Goal: Information Seeking & Learning: Learn about a topic

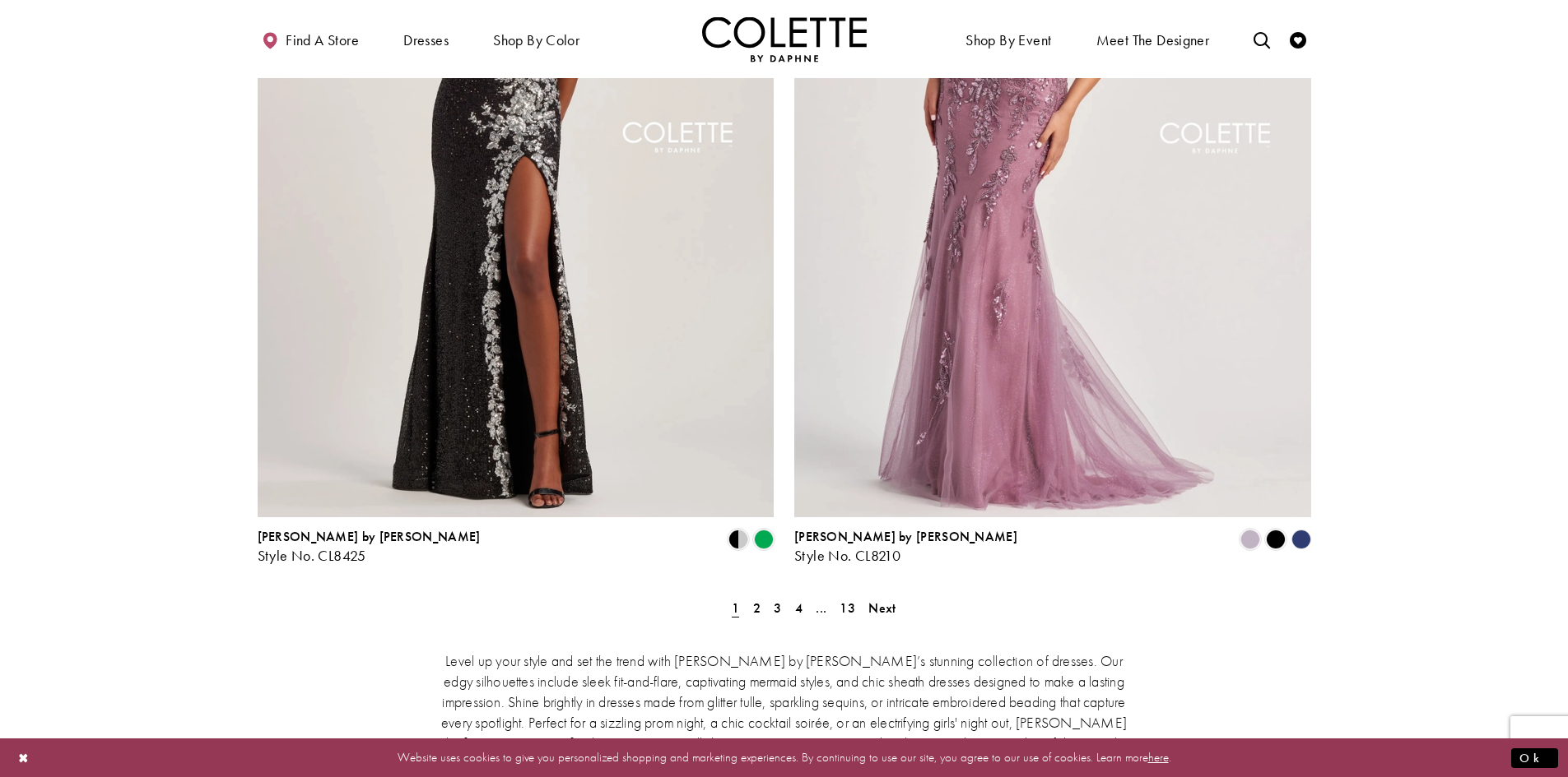
scroll to position [2879, 0]
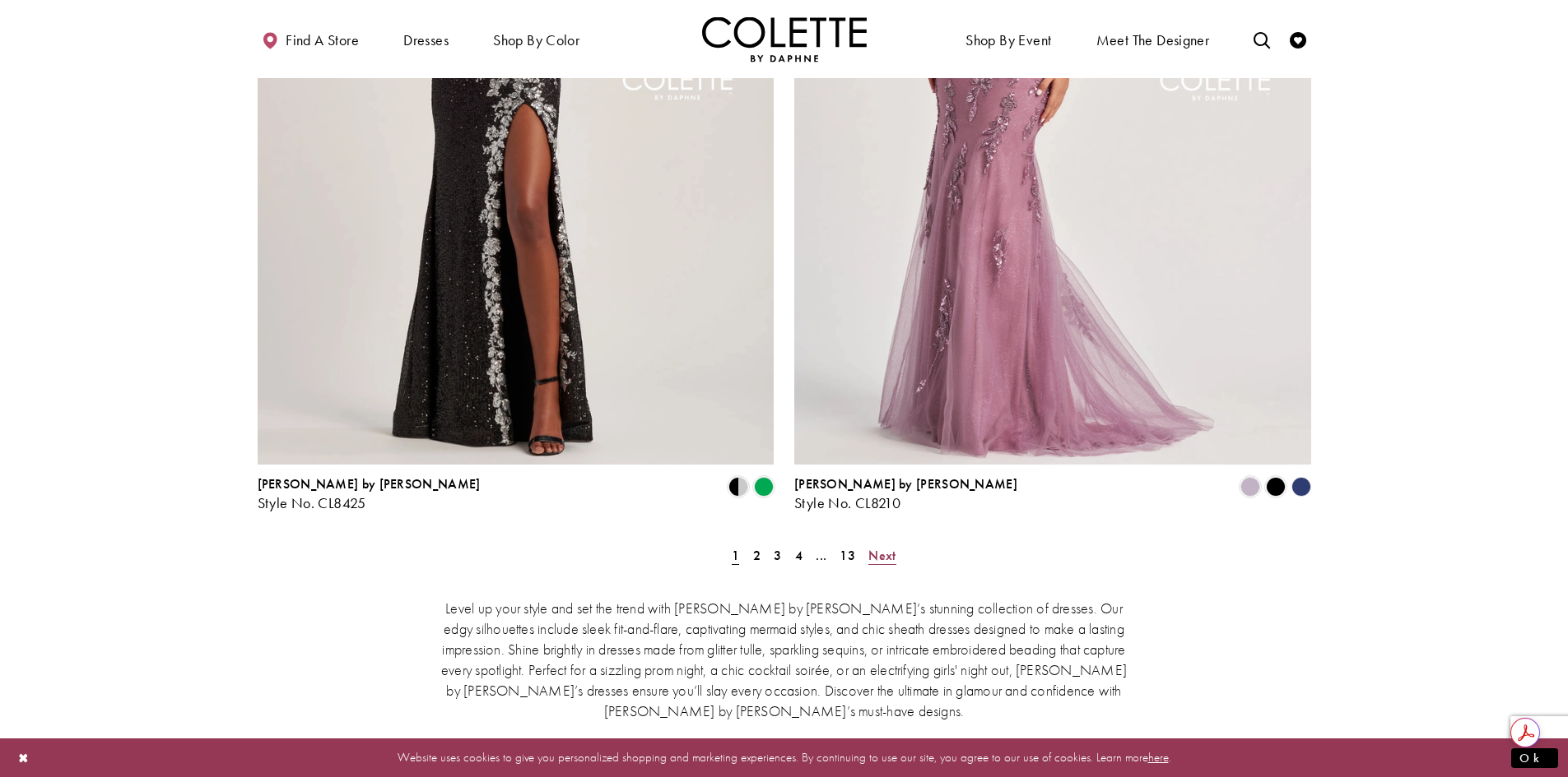
click at [885, 547] on span "Next" at bounding box center [882, 556] width 27 height 18
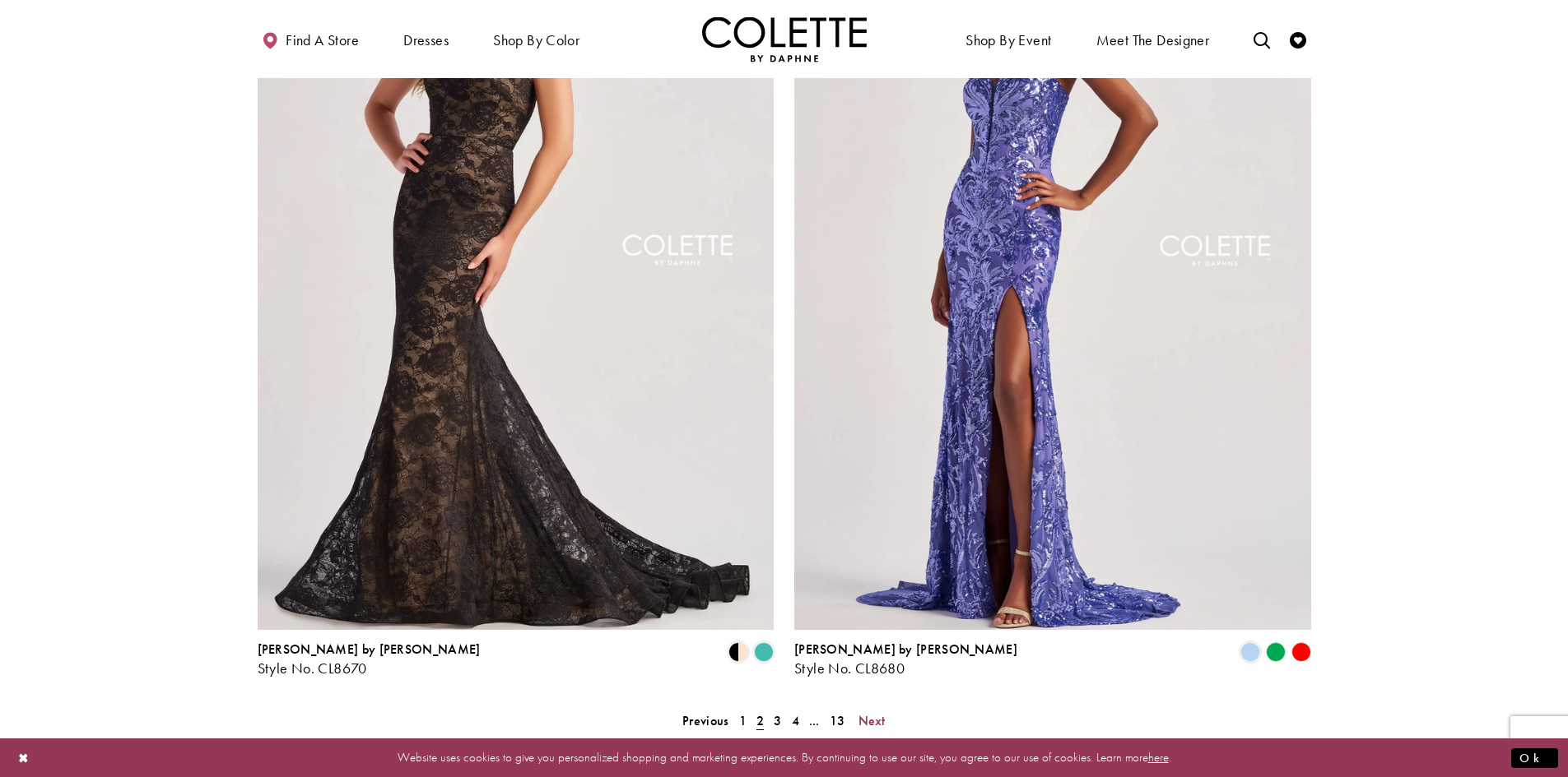
scroll to position [2803, 0]
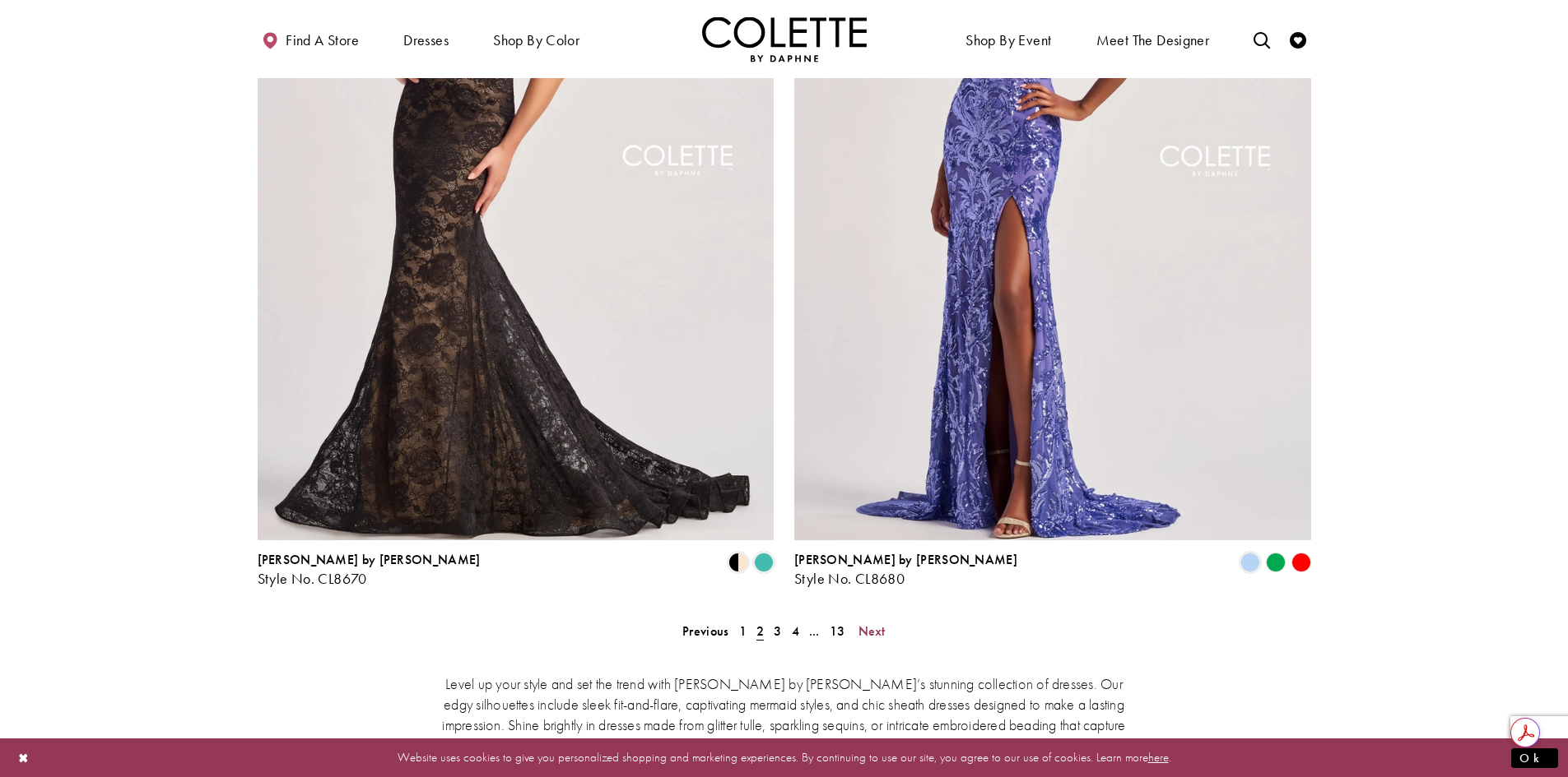
drag, startPoint x: 873, startPoint y: 556, endPoint x: 1154, endPoint y: 532, distance: 282.0
click at [873, 623] on span "Next" at bounding box center [872, 631] width 27 height 18
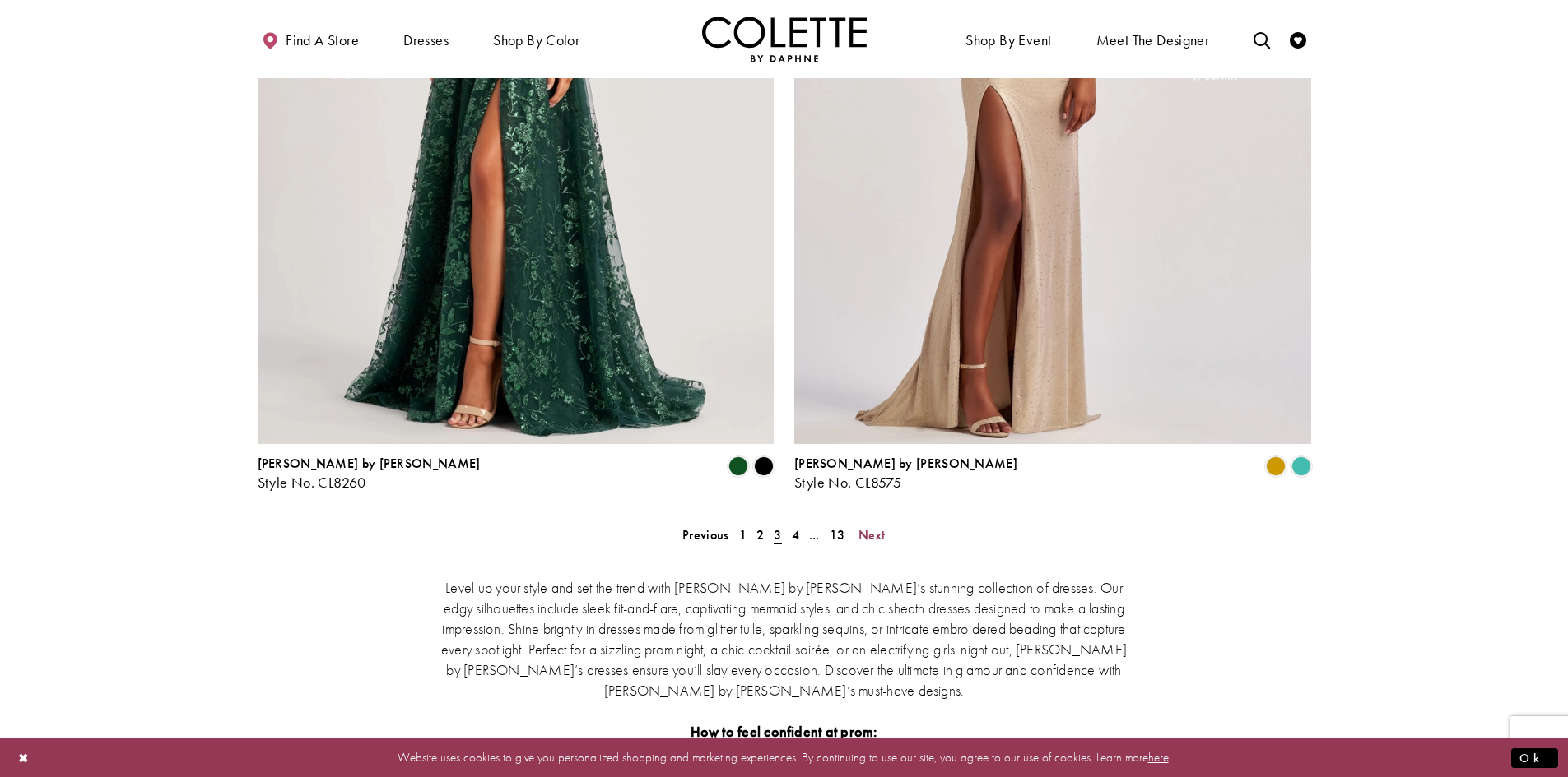
scroll to position [3050, 0]
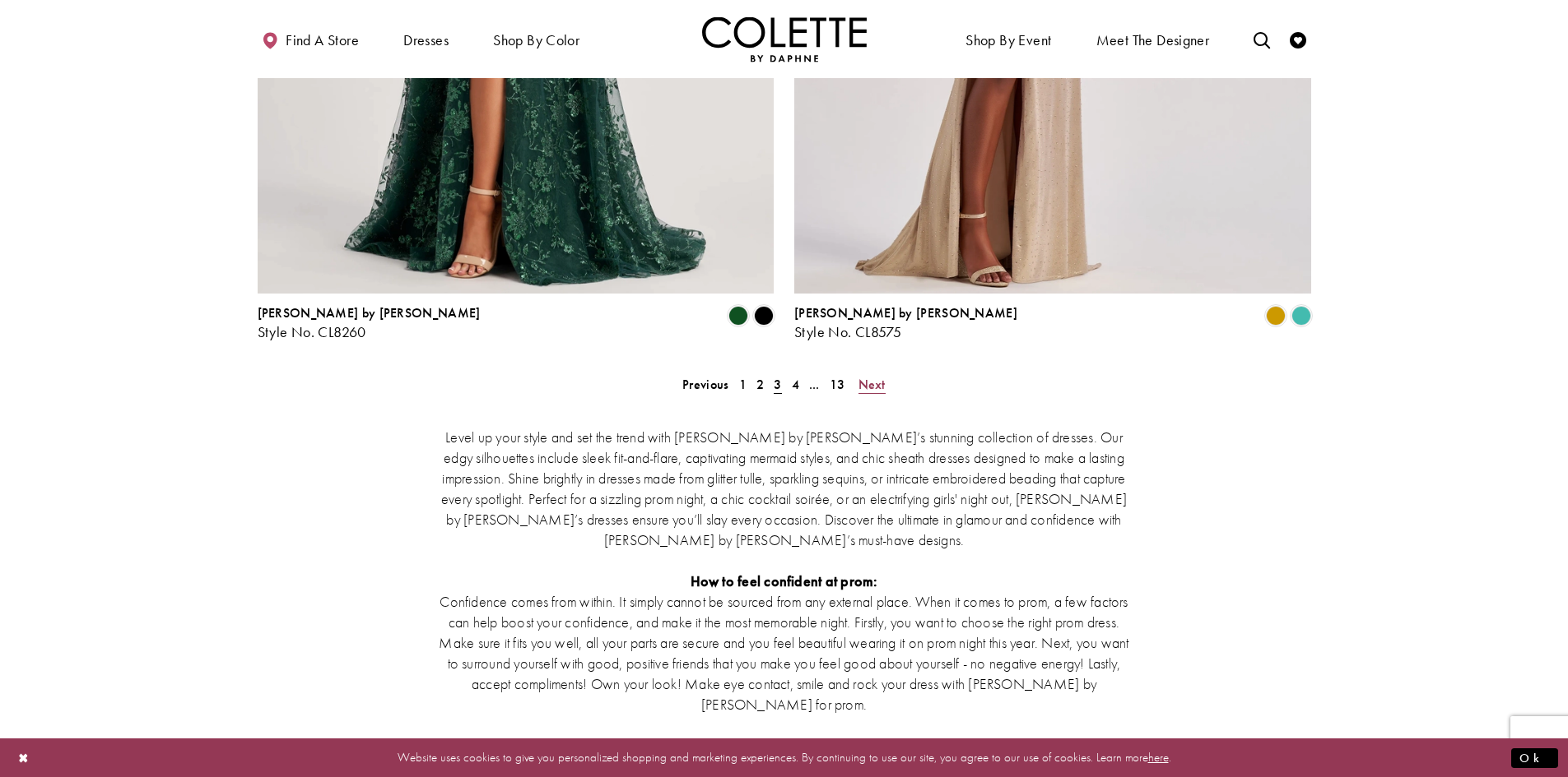
click at [878, 376] on span "Next" at bounding box center [872, 385] width 27 height 18
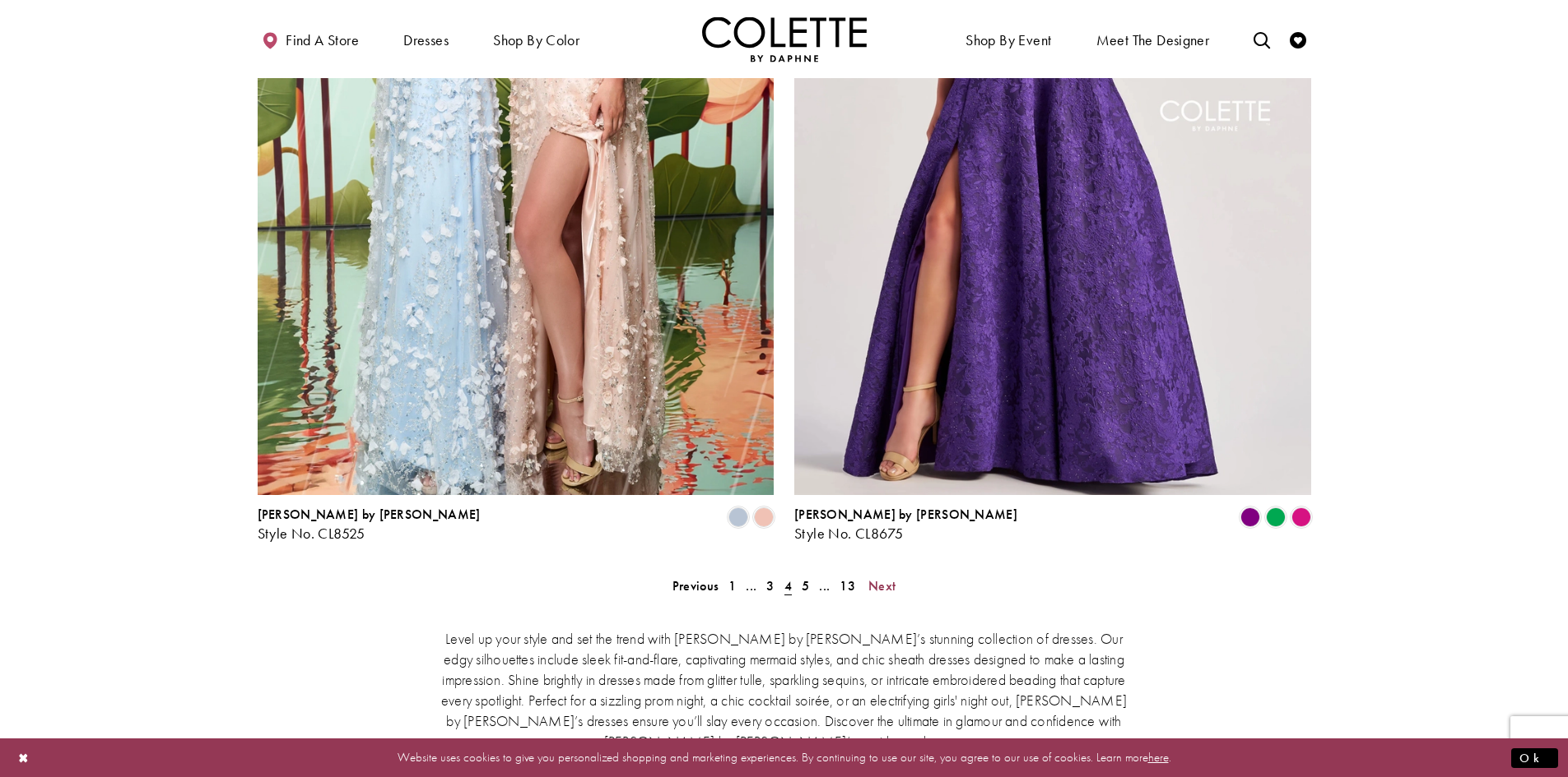
scroll to position [2968, 0]
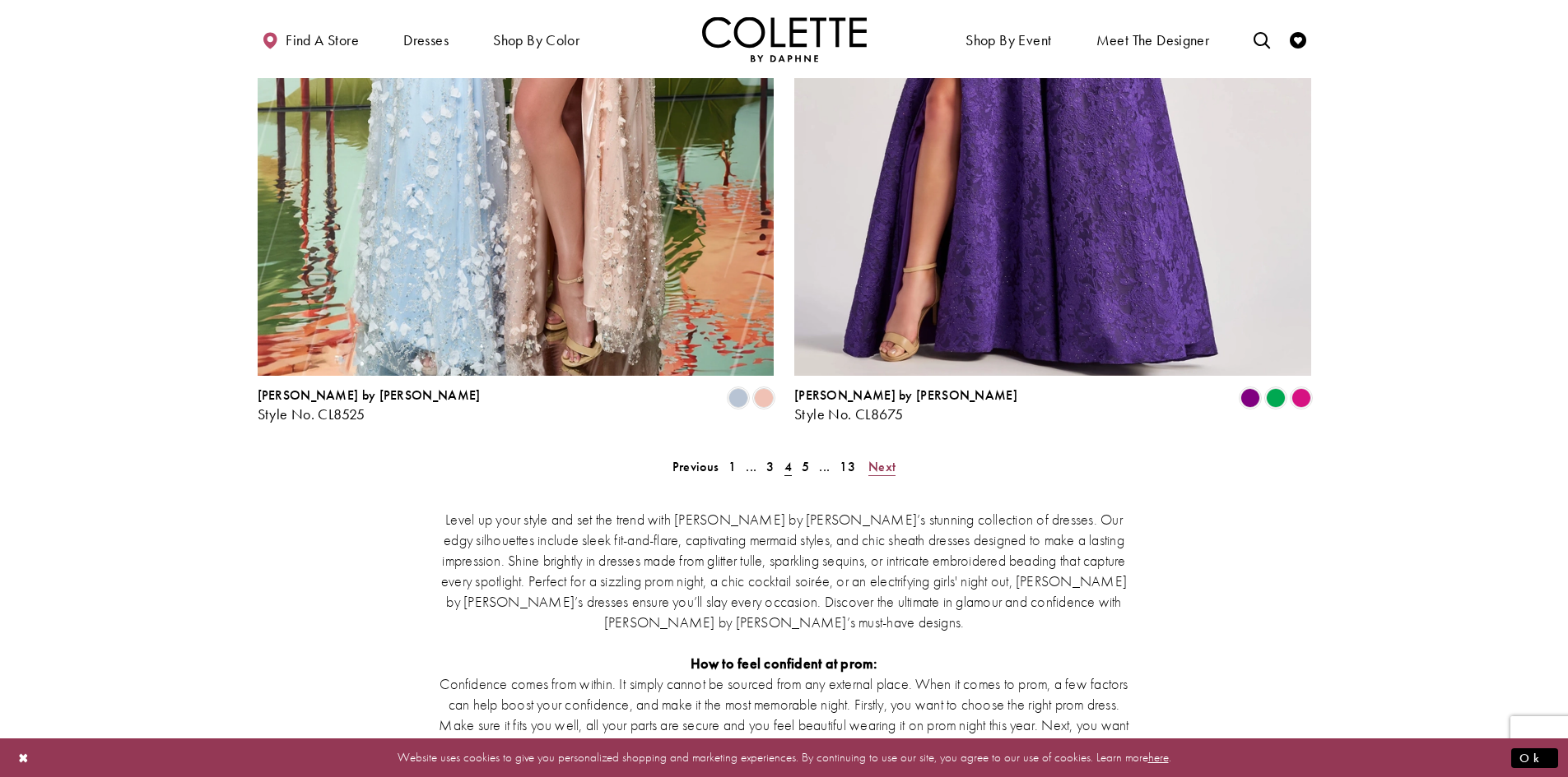
click at [885, 458] on span "Next" at bounding box center [882, 466] width 27 height 18
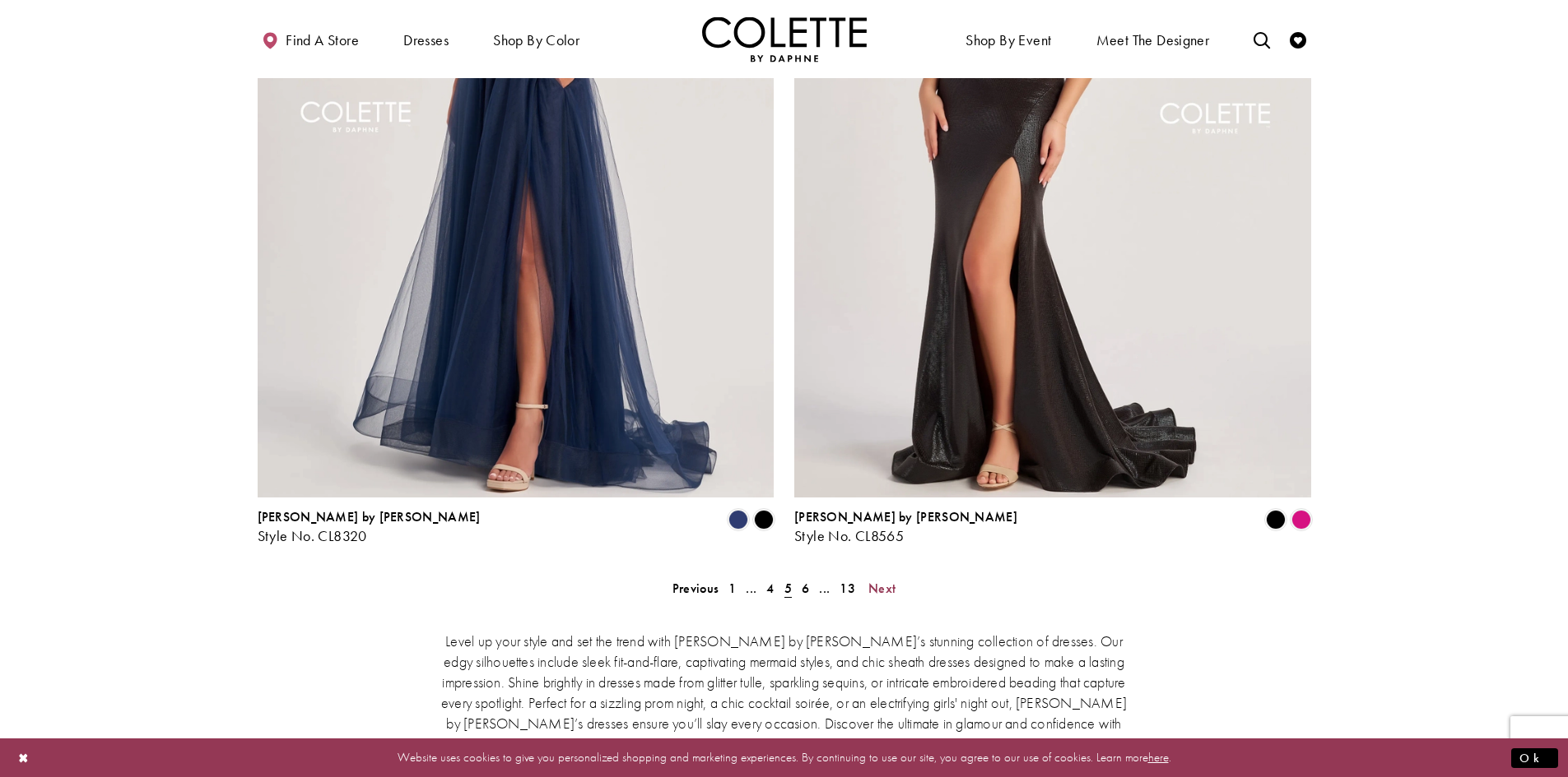
scroll to position [2968, 0]
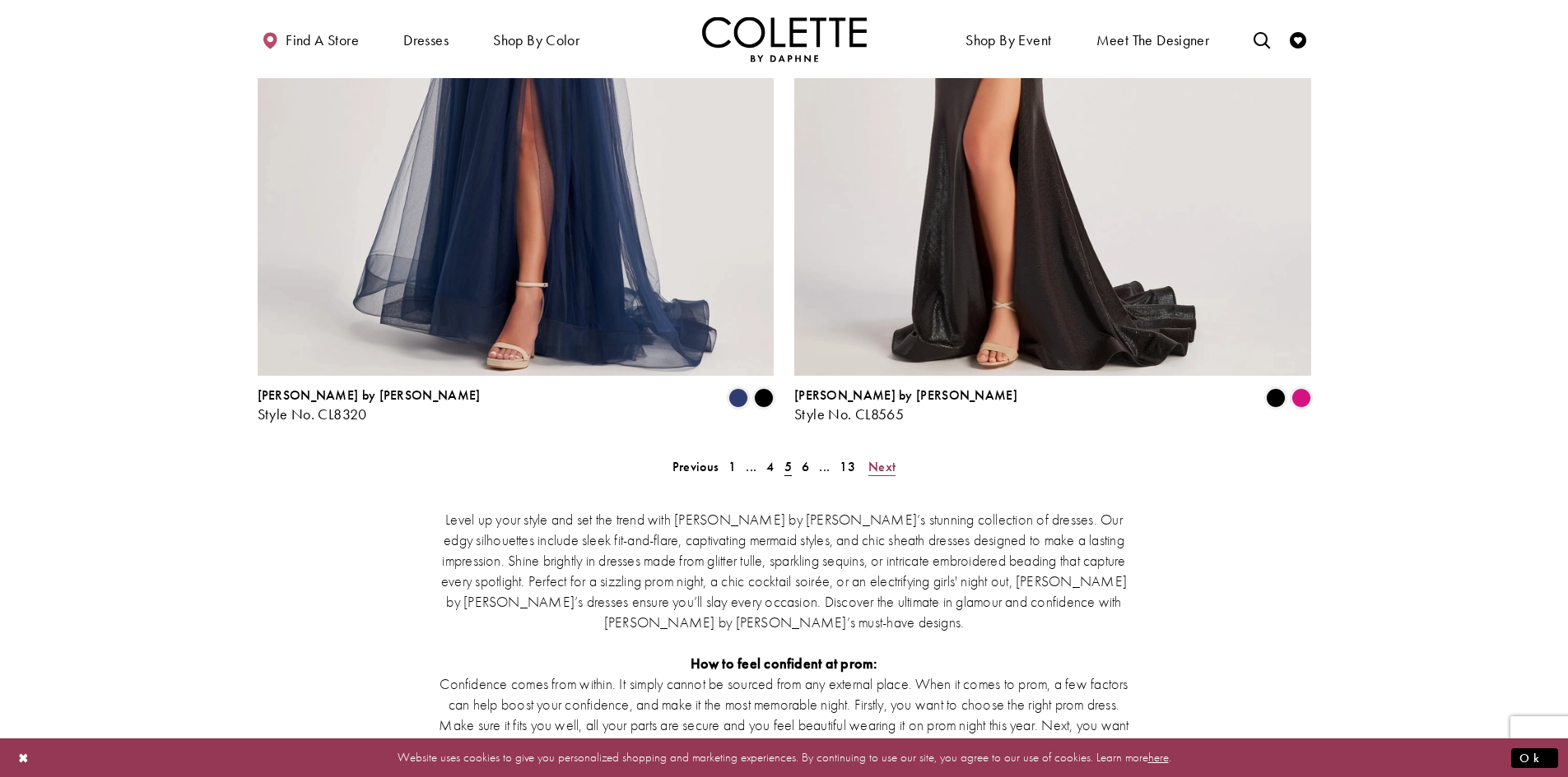
click at [884, 458] on span "Next" at bounding box center [882, 466] width 27 height 18
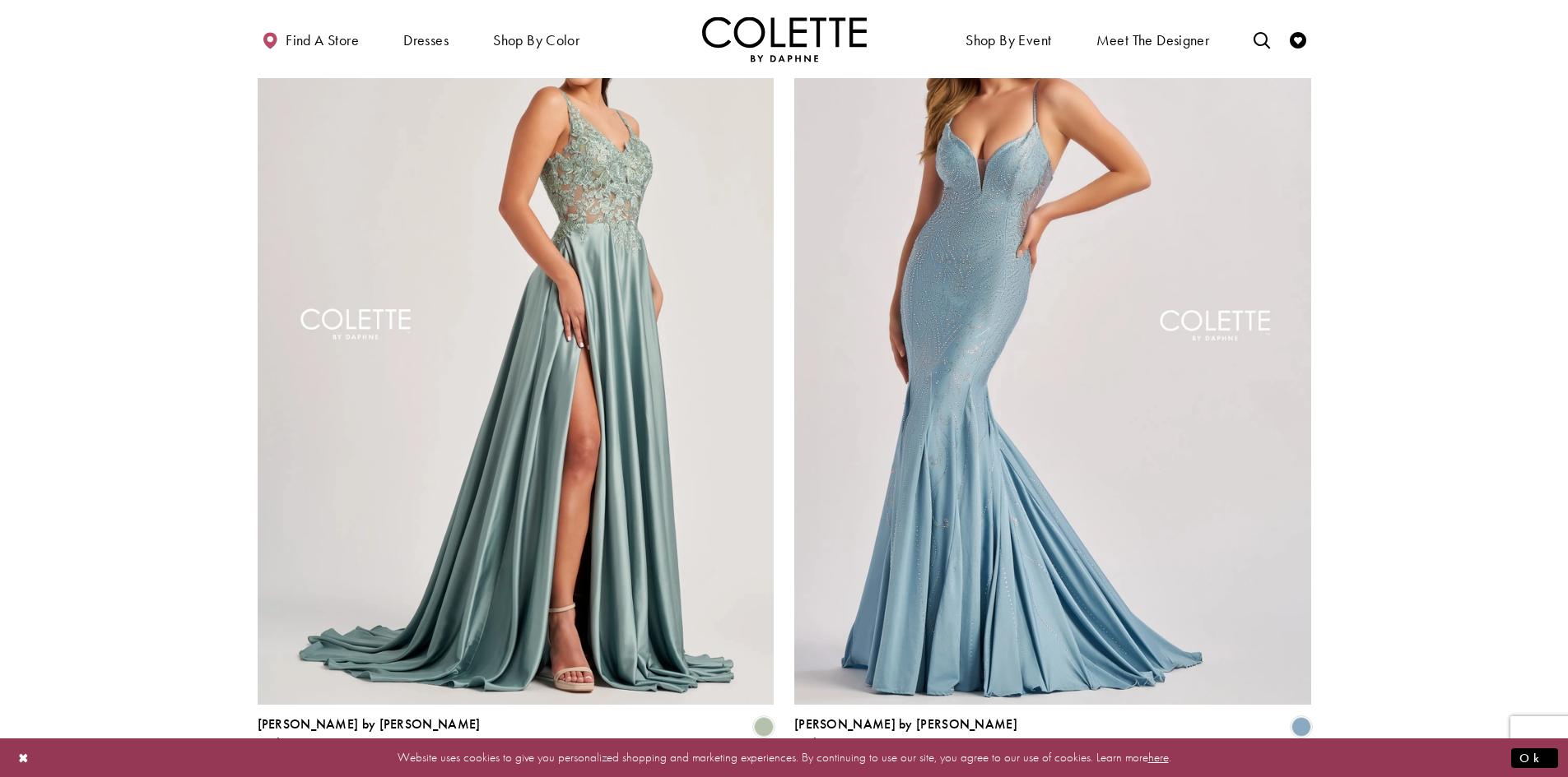
scroll to position [2722, 0]
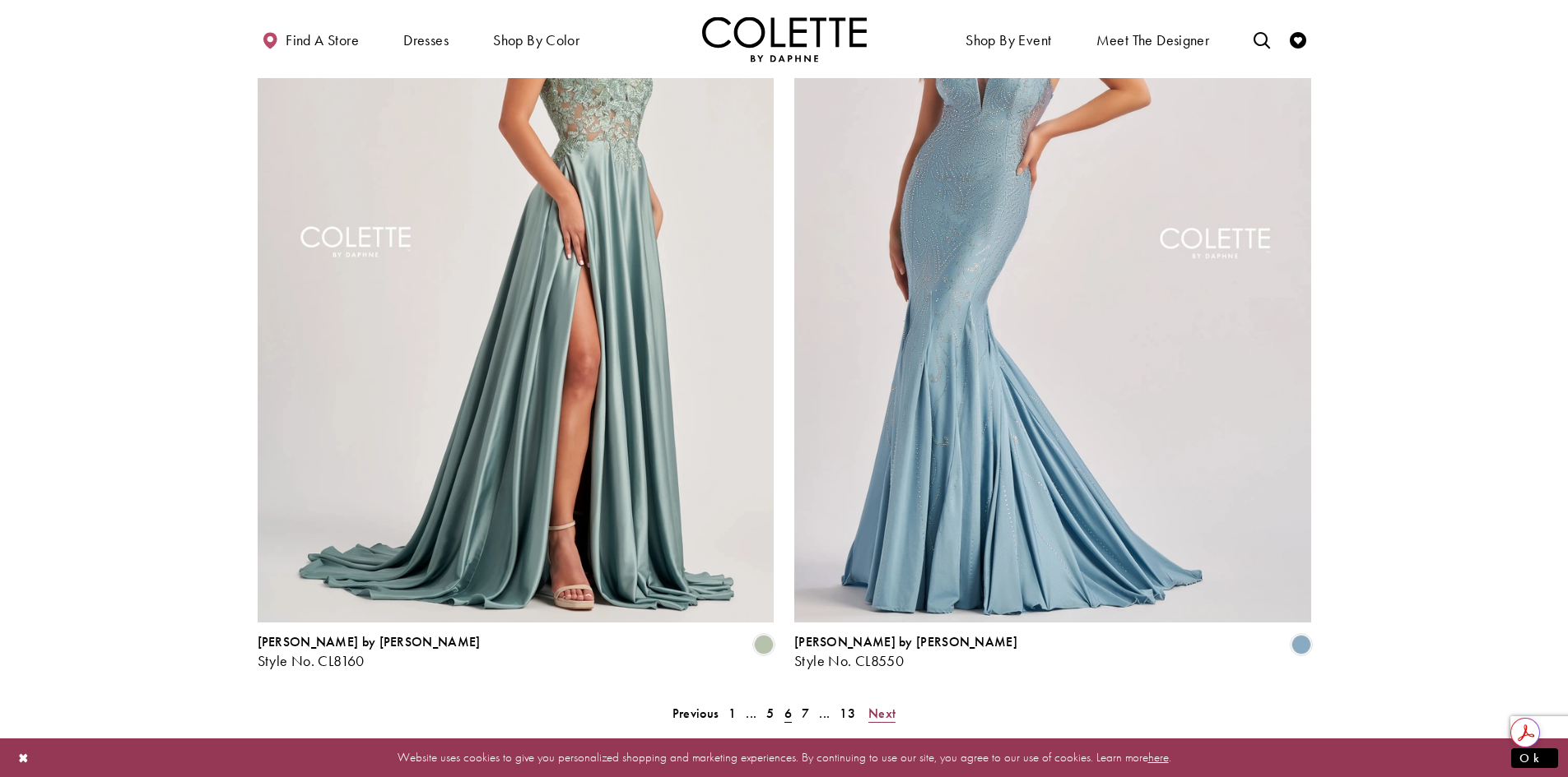
click at [877, 705] on span "Next" at bounding box center [882, 713] width 27 height 18
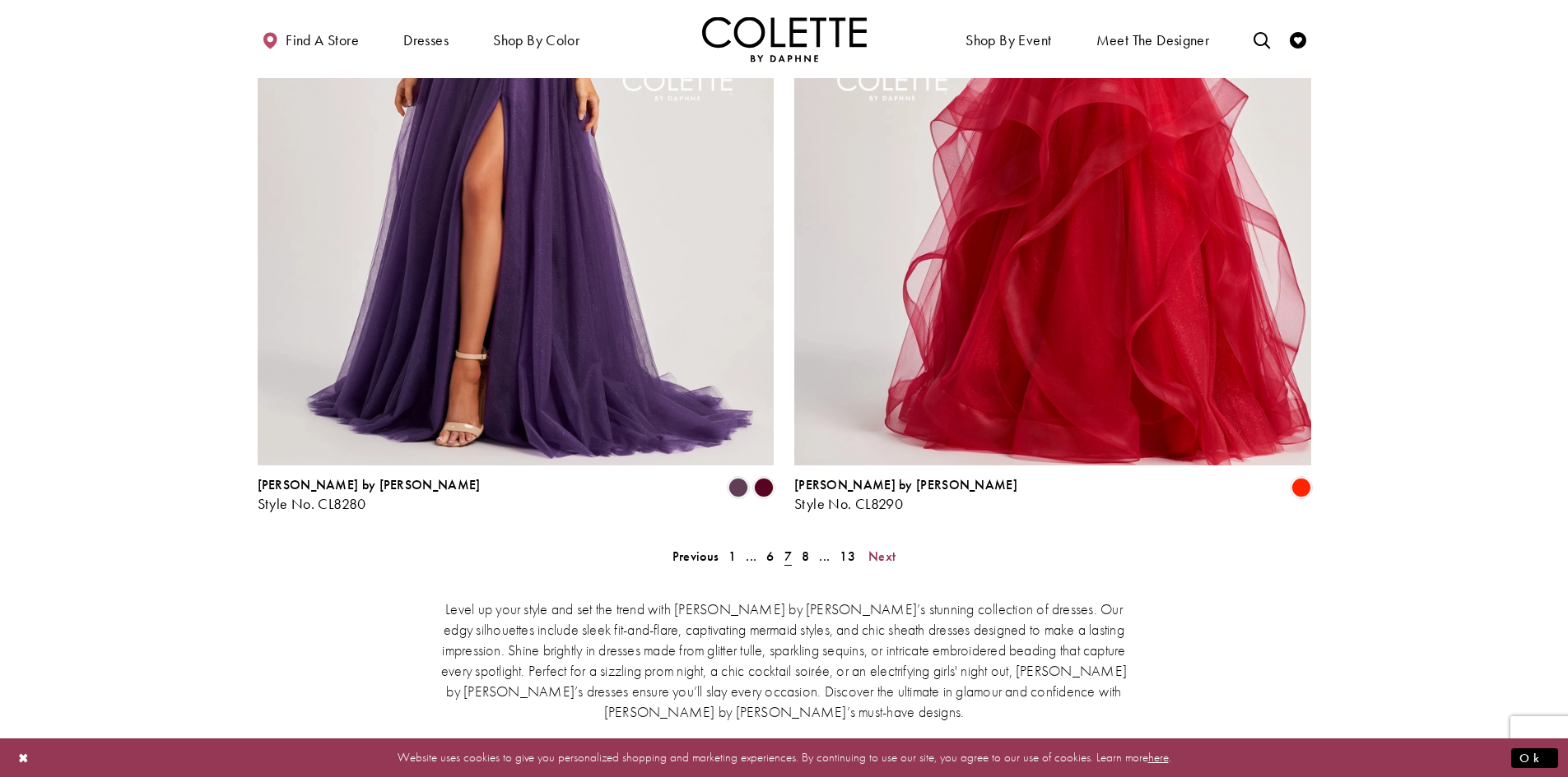
scroll to position [2886, 0]
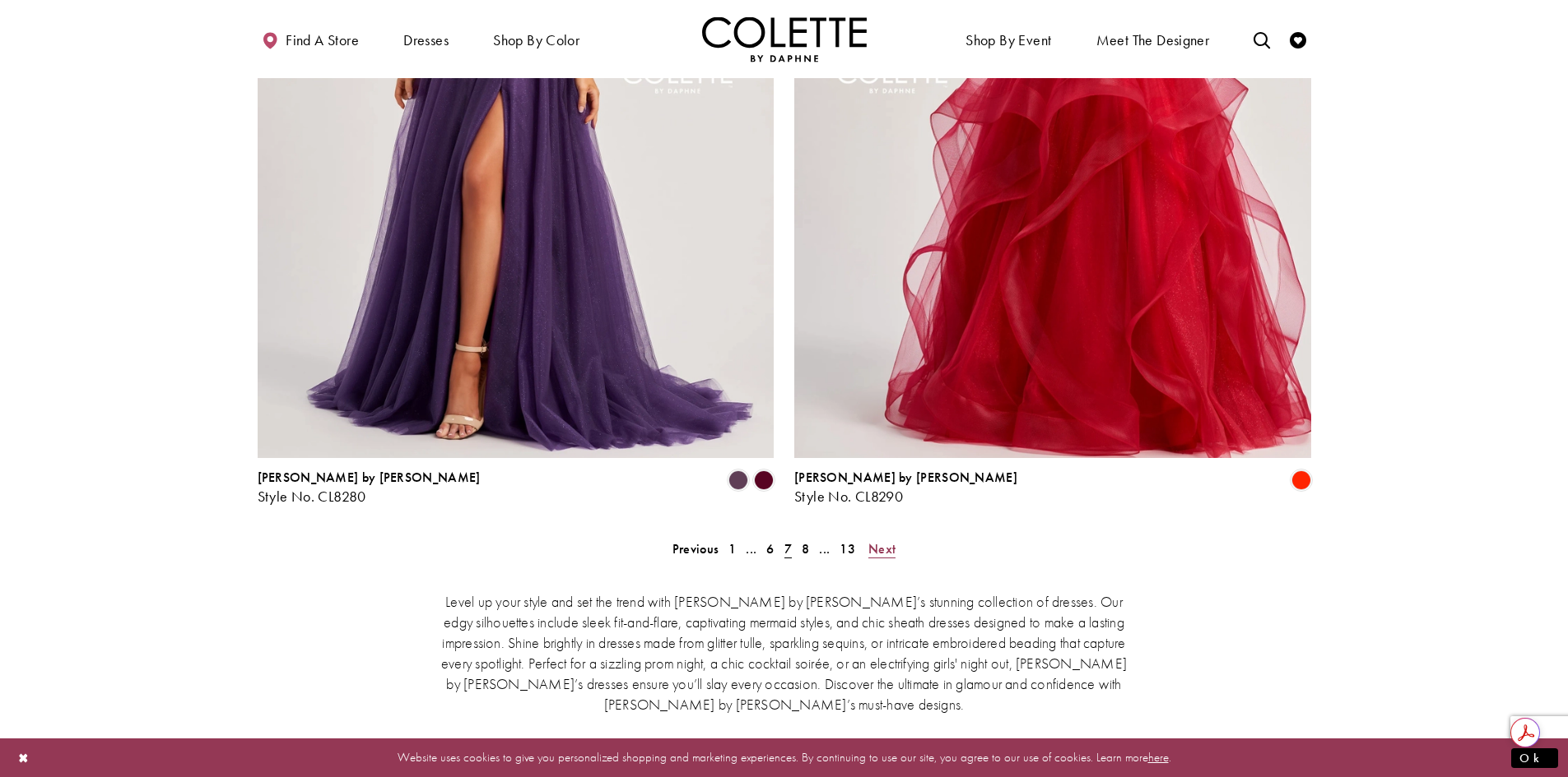
click at [893, 540] on span "Next" at bounding box center [882, 549] width 27 height 18
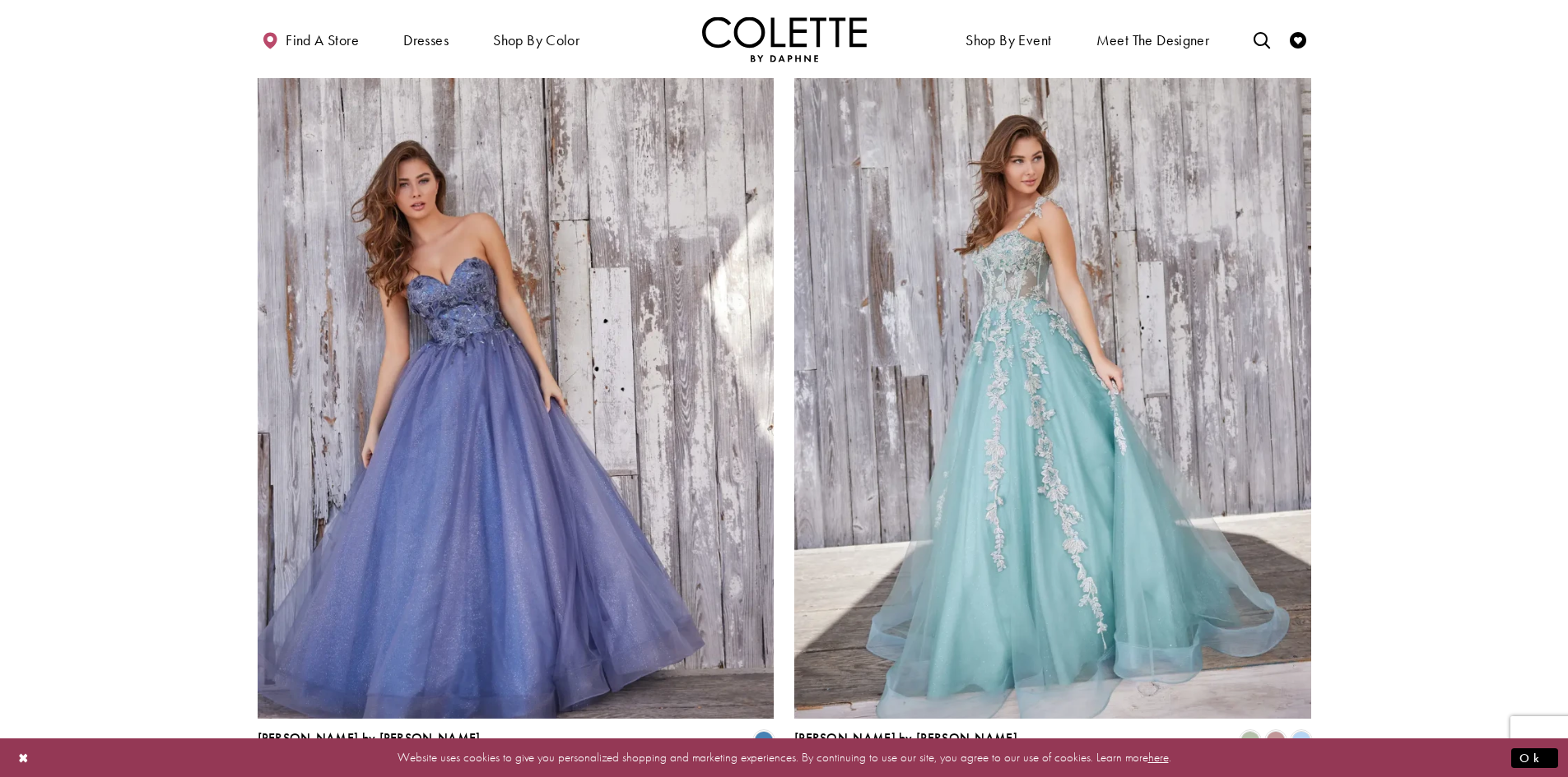
scroll to position [2639, 0]
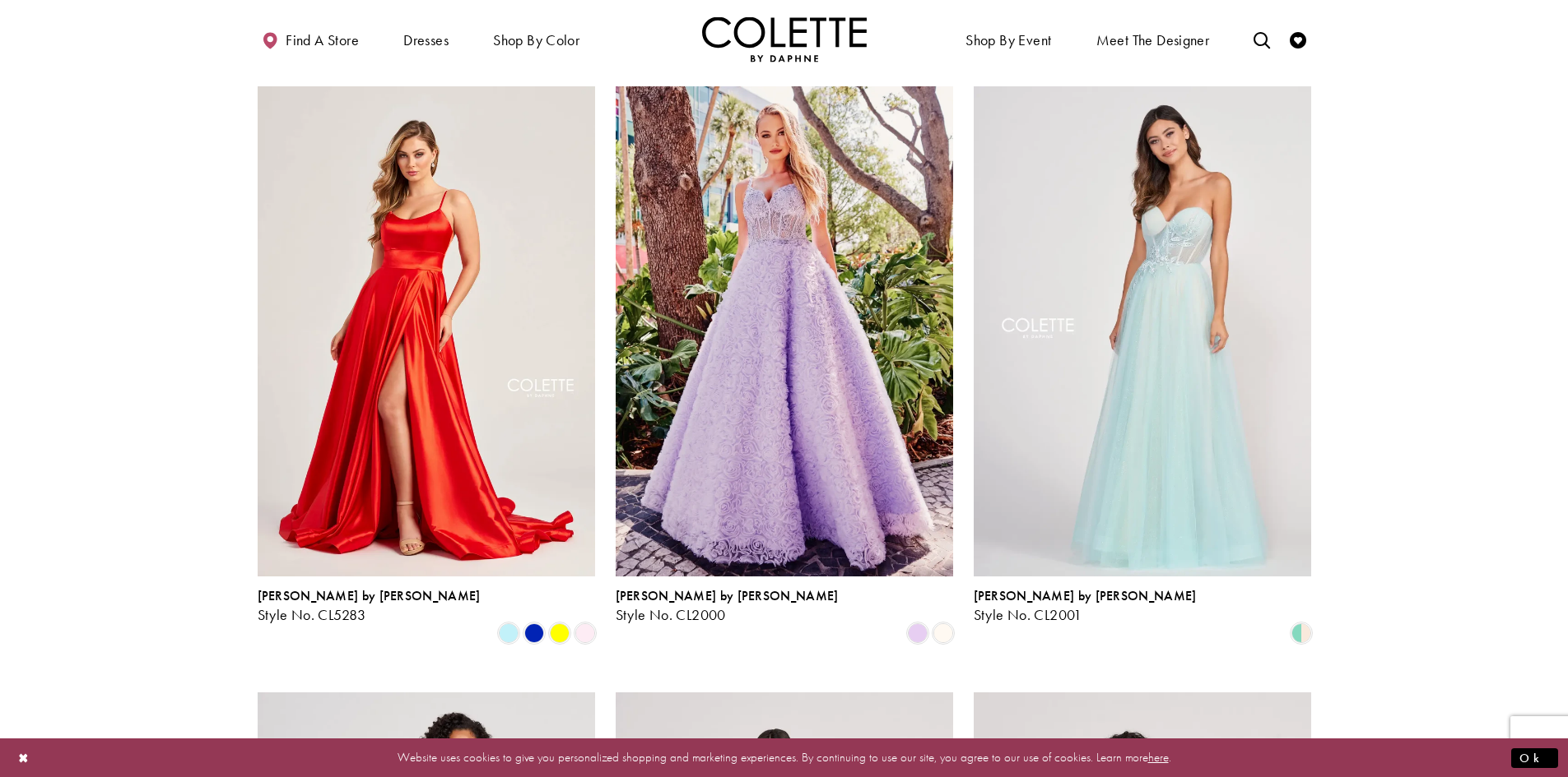
scroll to position [1322, 0]
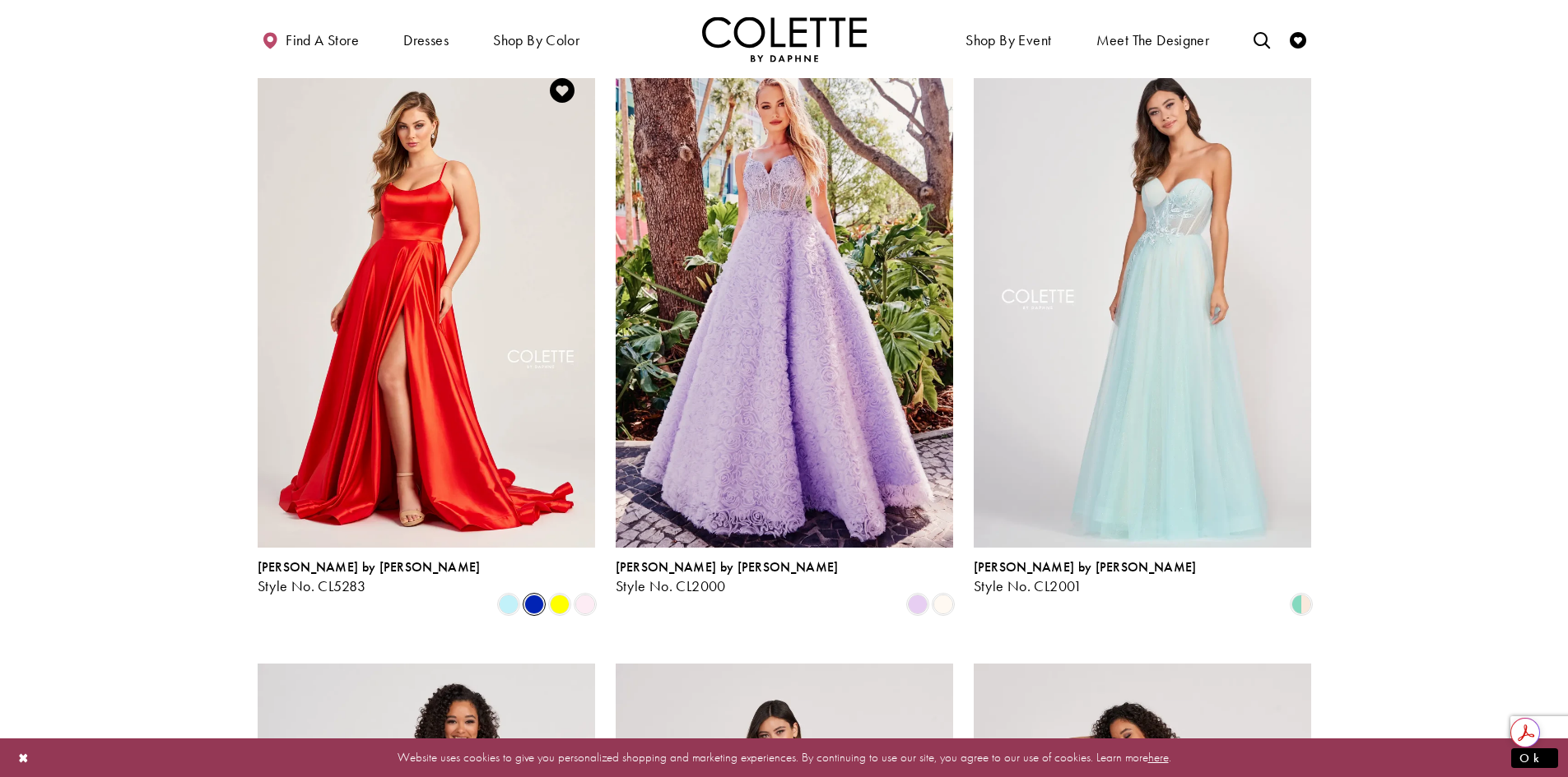
click at [531, 595] on span "Product List" at bounding box center [533, 604] width 19 height 19
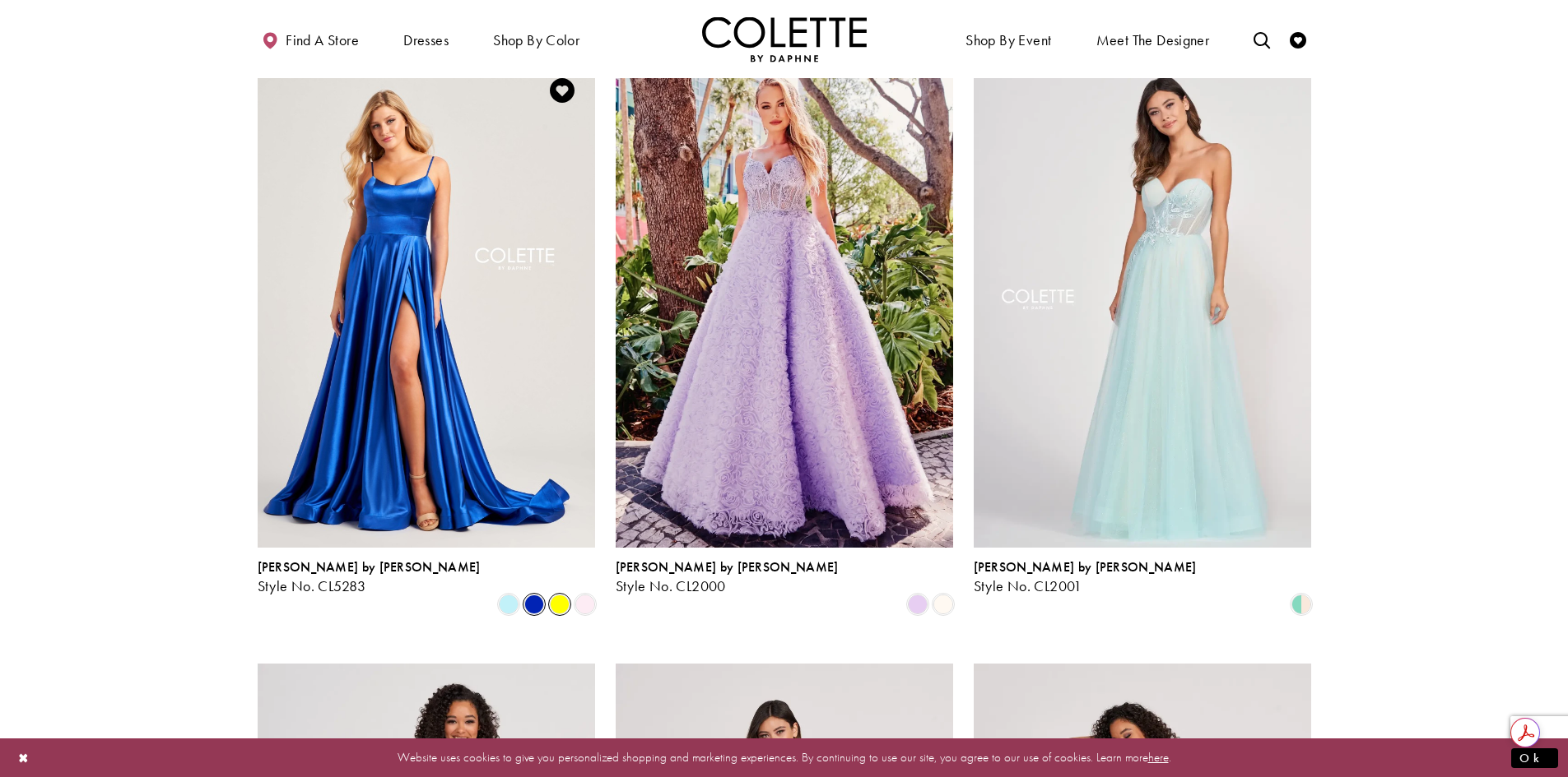
click at [555, 595] on span "Product List" at bounding box center [559, 604] width 19 height 19
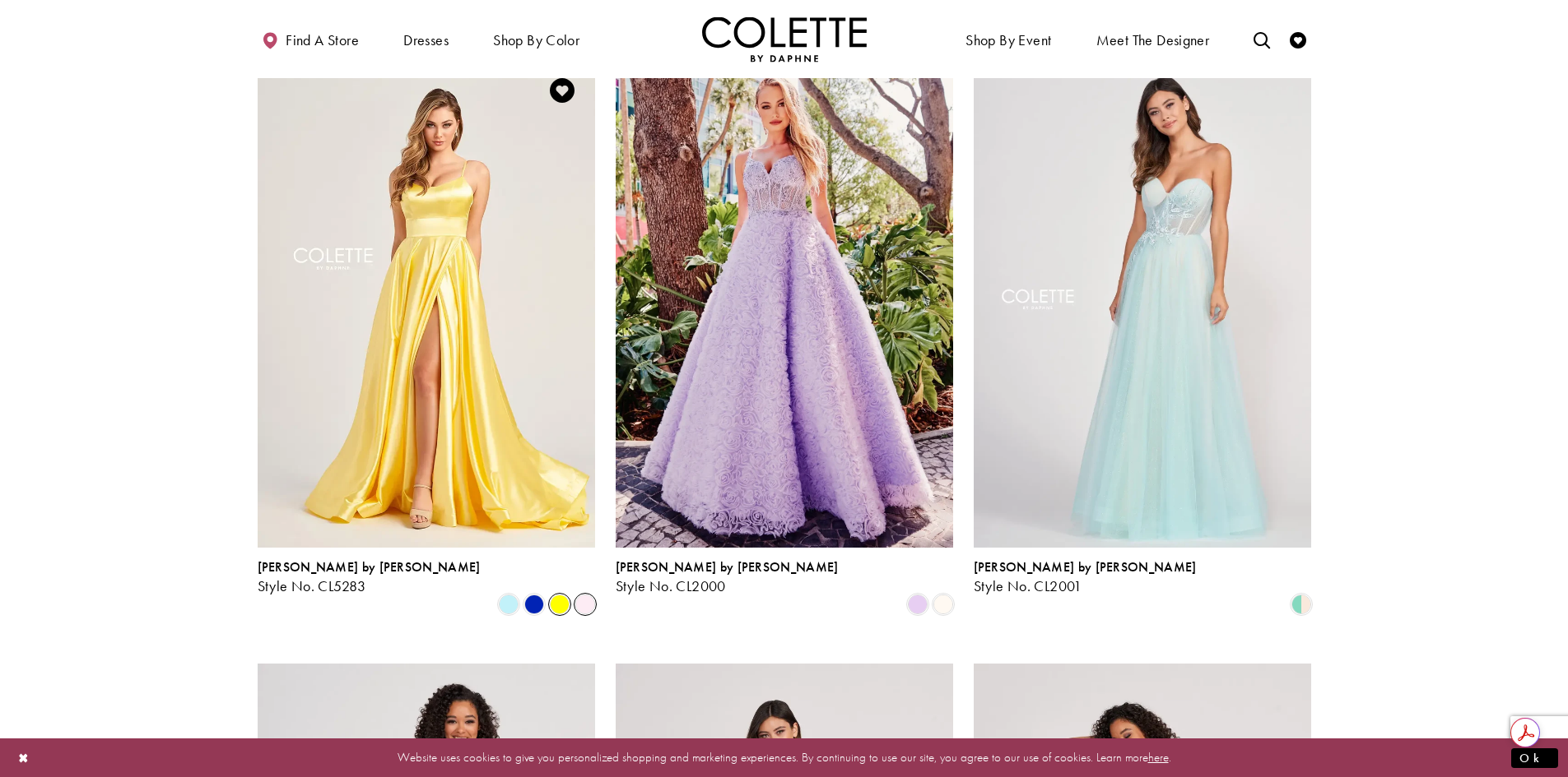
click at [584, 595] on span "Product List" at bounding box center [584, 604] width 19 height 19
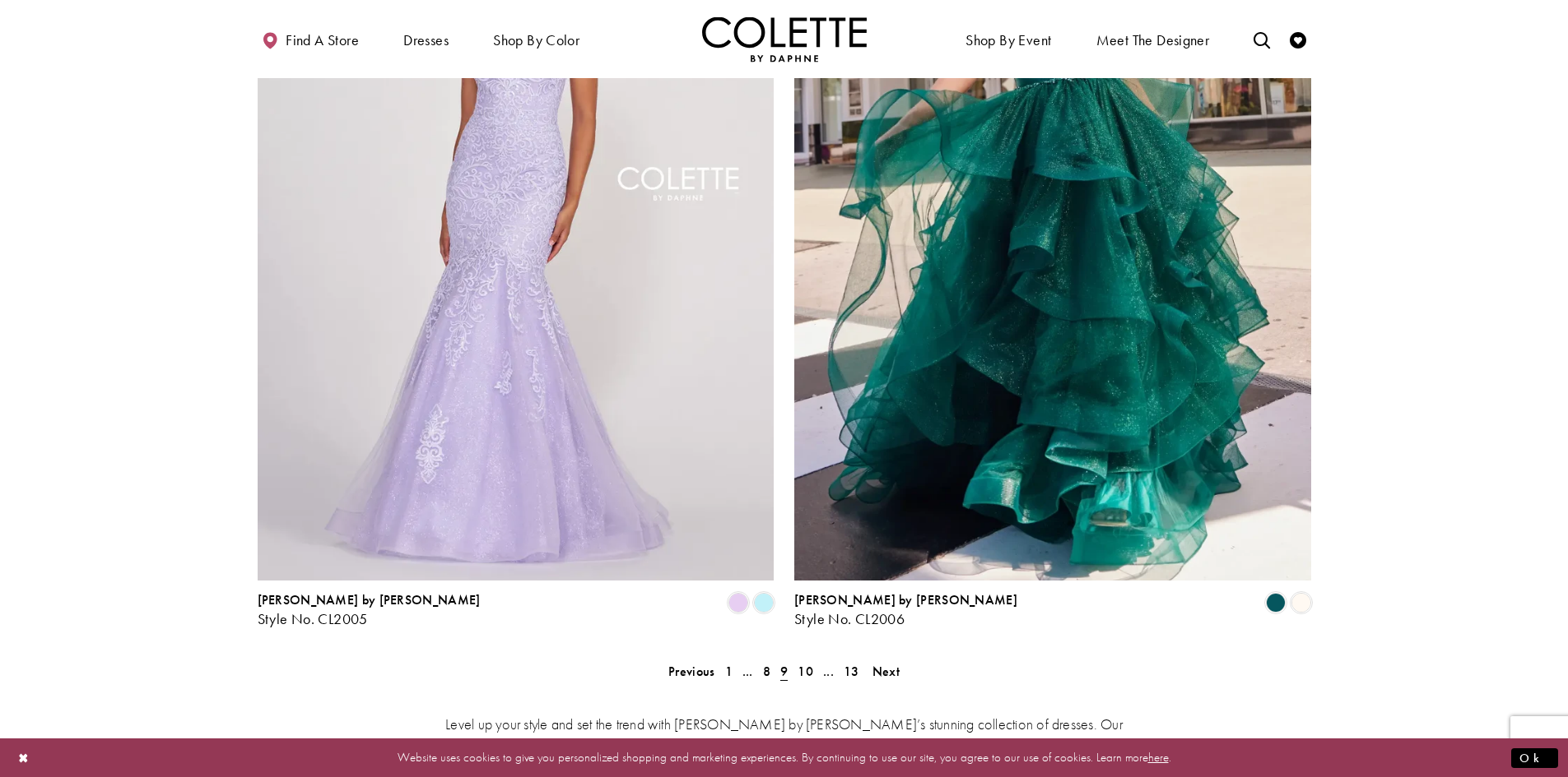
scroll to position [2886, 0]
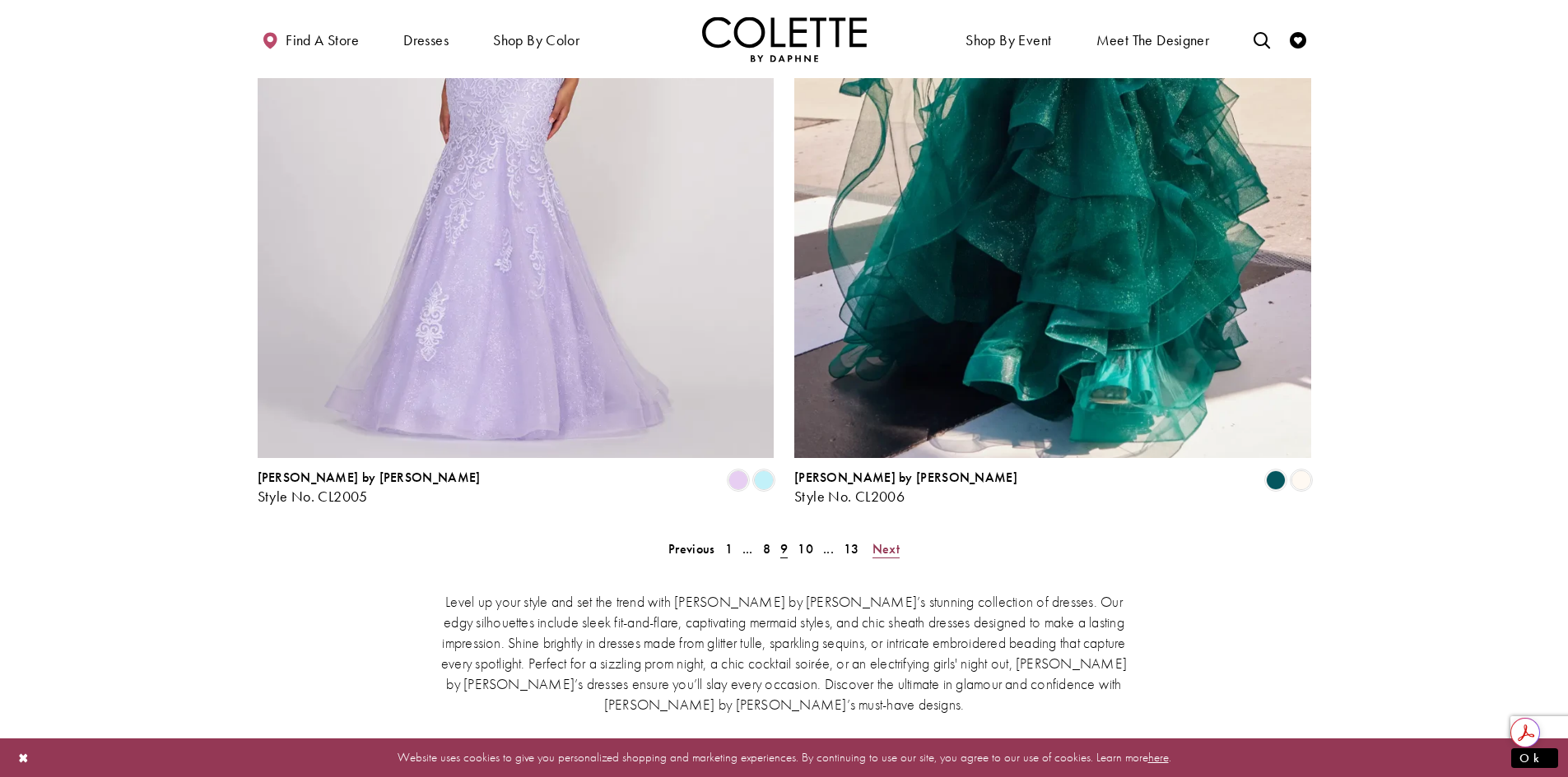
click at [893, 540] on span "Next" at bounding box center [886, 549] width 27 height 18
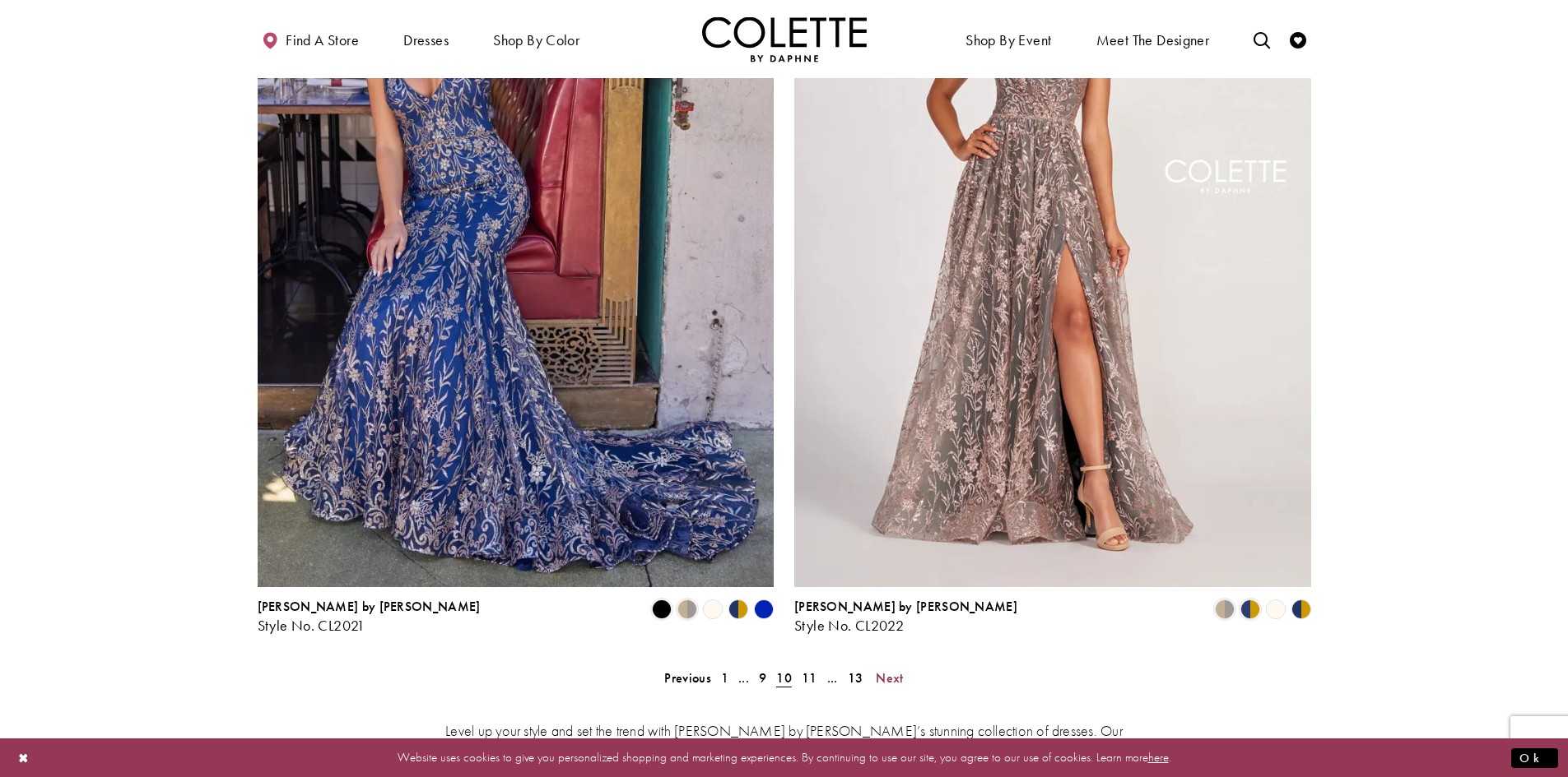
scroll to position [2803, 0]
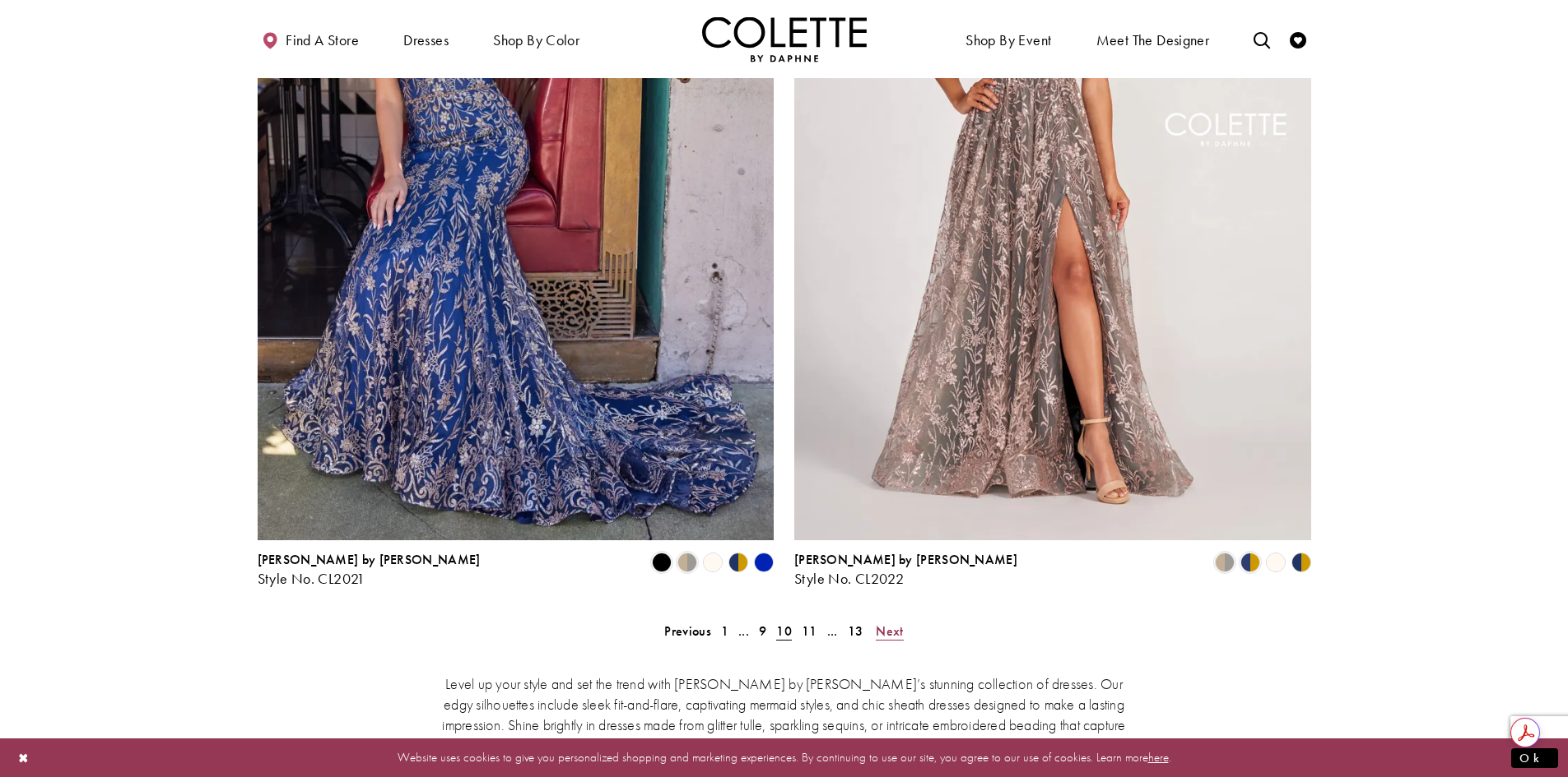
click at [888, 623] on span "Next" at bounding box center [889, 631] width 27 height 18
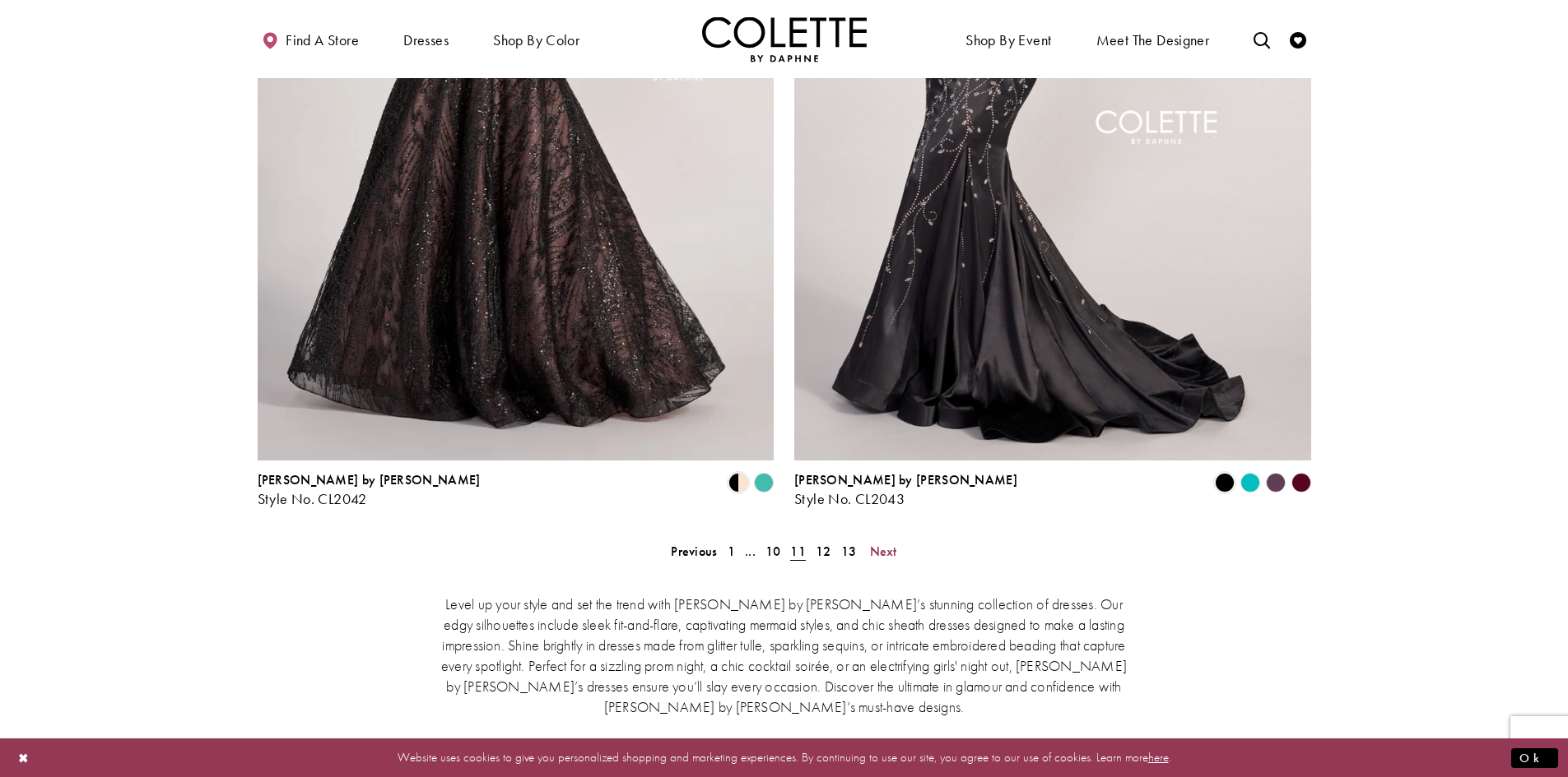
scroll to position [2886, 0]
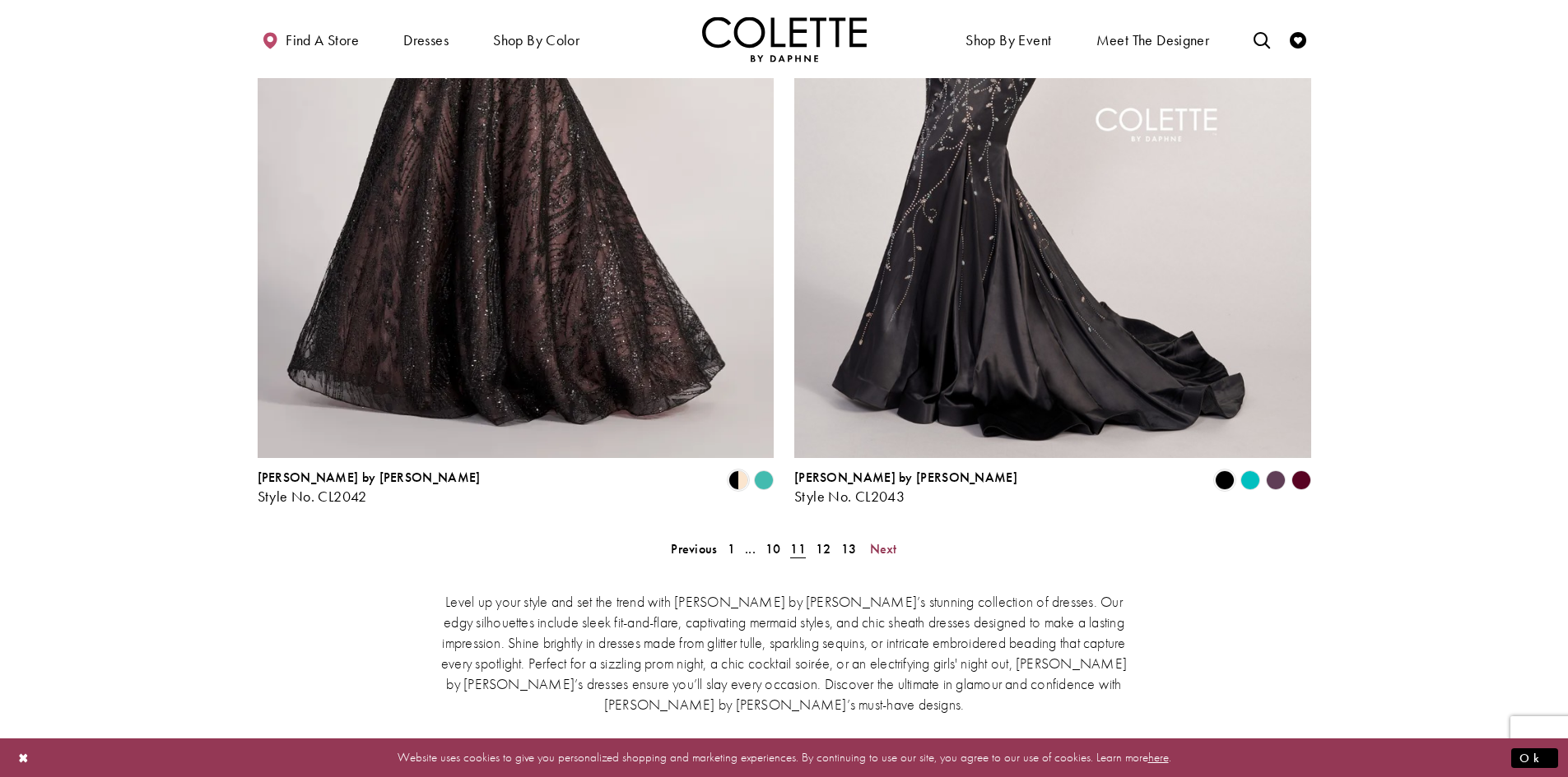
drag, startPoint x: 884, startPoint y: 467, endPoint x: 1332, endPoint y: 269, distance: 489.8
click at [884, 540] on span "Next" at bounding box center [883, 549] width 27 height 18
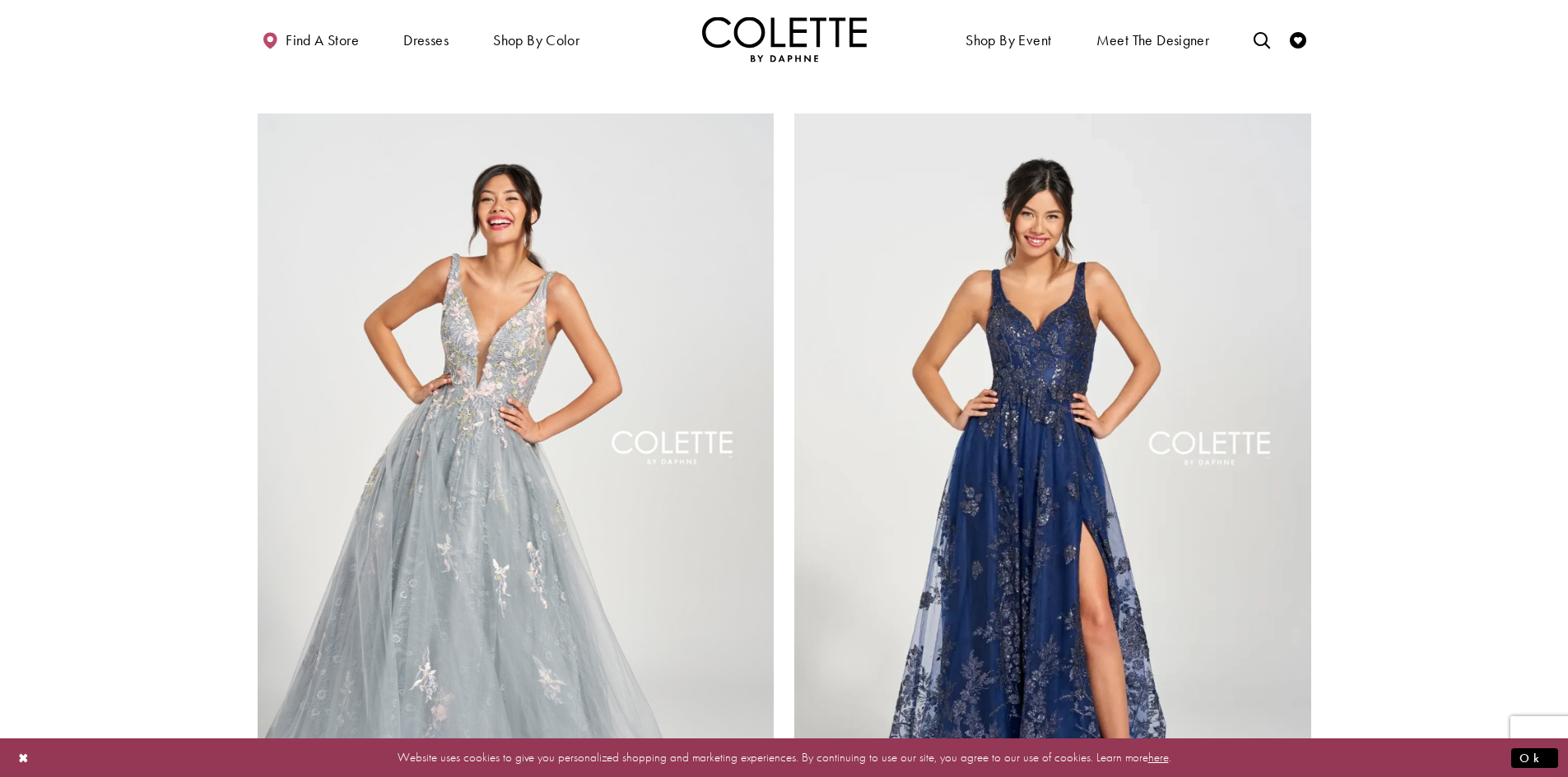
scroll to position [2803, 0]
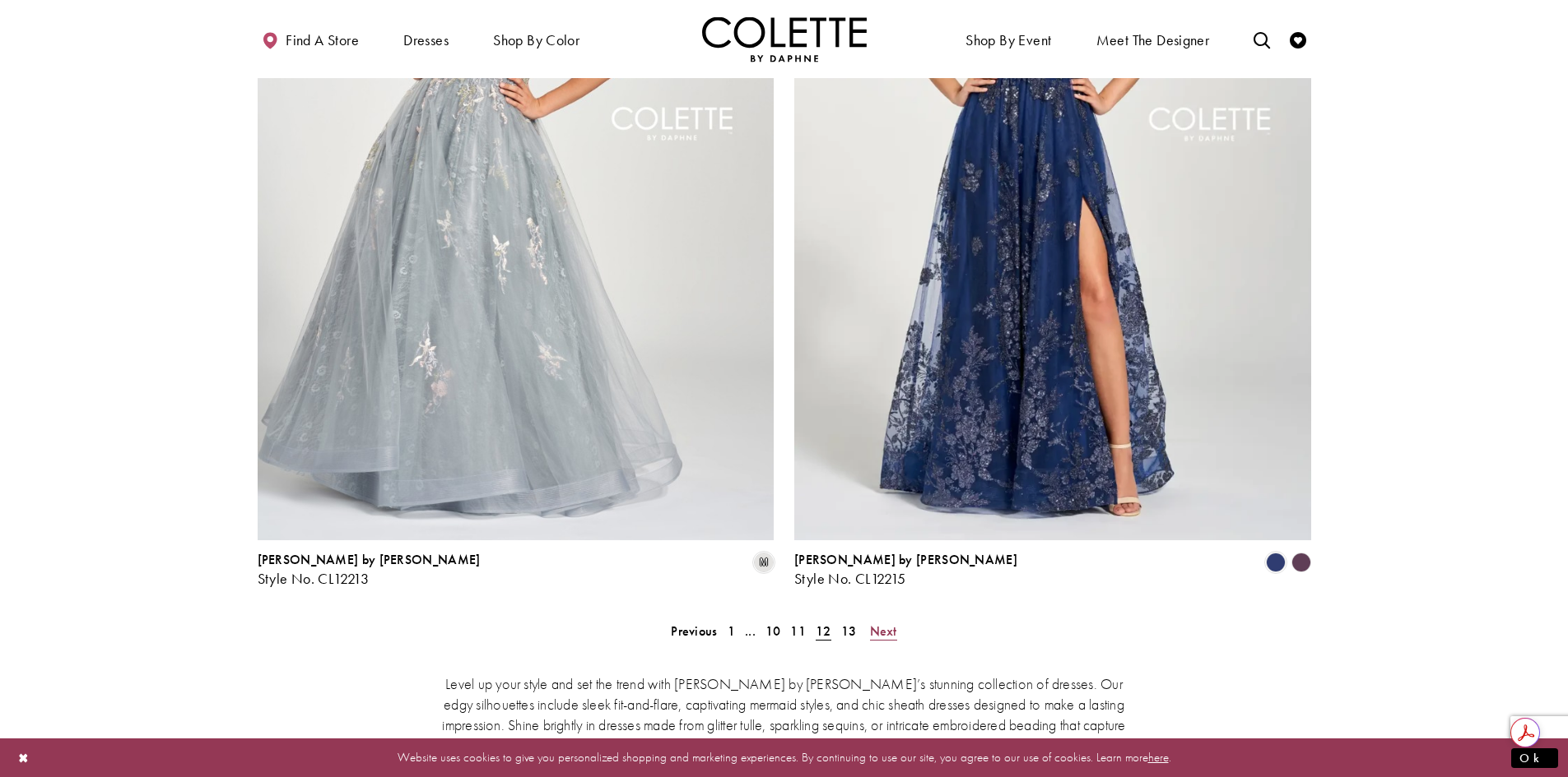
click at [893, 623] on span "Next" at bounding box center [883, 631] width 27 height 18
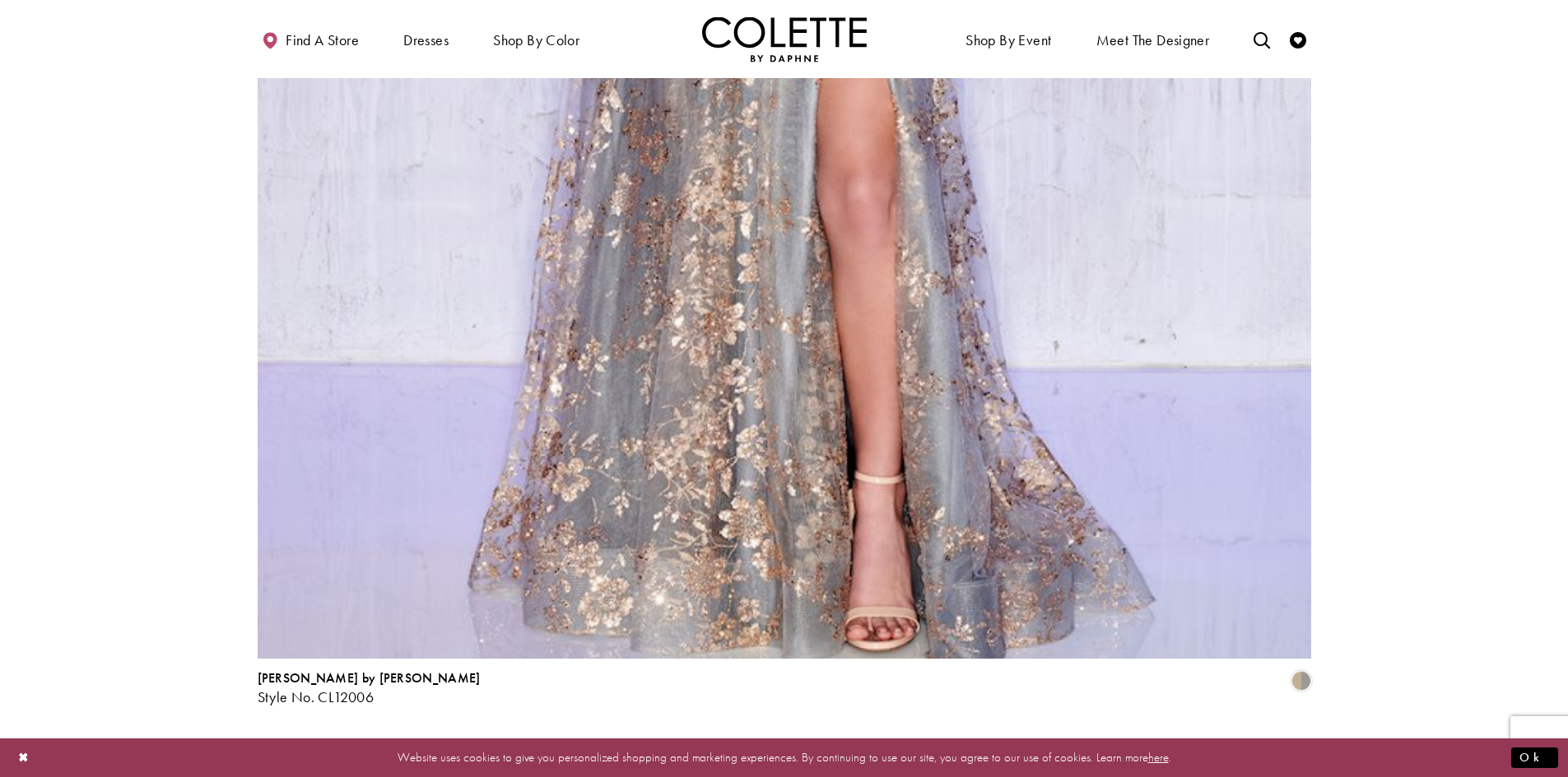
scroll to position [2886, 0]
